Goal: Task Accomplishment & Management: Manage account settings

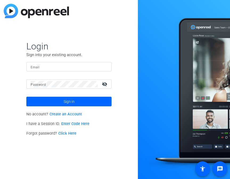
click at [88, 68] on input "Email" at bounding box center [69, 66] width 77 height 6
type input "[PERSON_NAME][EMAIL_ADDRESS][DOMAIN_NAME]"
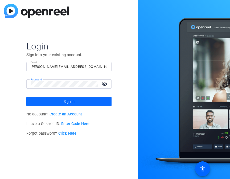
click at [75, 100] on span at bounding box center [68, 101] width 85 height 13
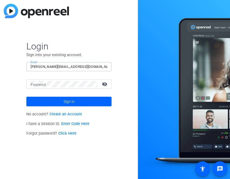
type input "[PERSON_NAME][EMAIL_ADDRESS][DOMAIN_NAME]"
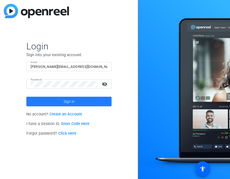
click at [78, 99] on span at bounding box center [68, 101] width 85 height 13
